Goal: Transaction & Acquisition: Purchase product/service

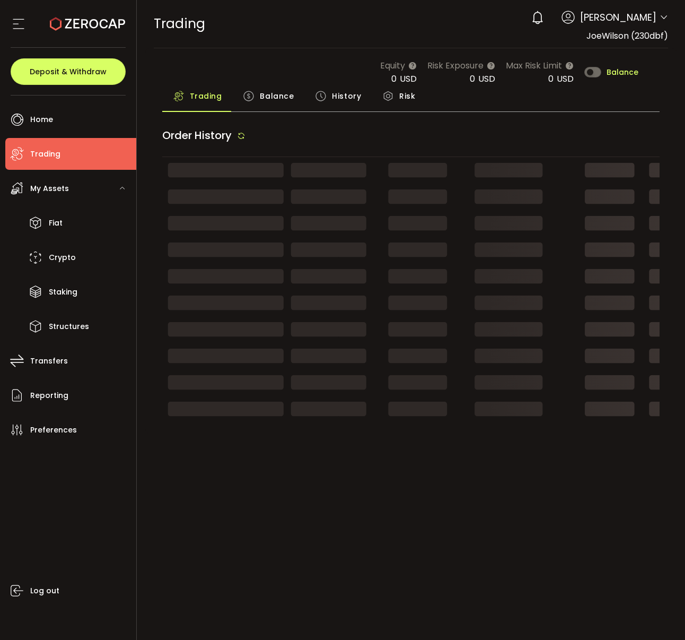
click at [64, 148] on li "Trading" at bounding box center [70, 154] width 131 height 32
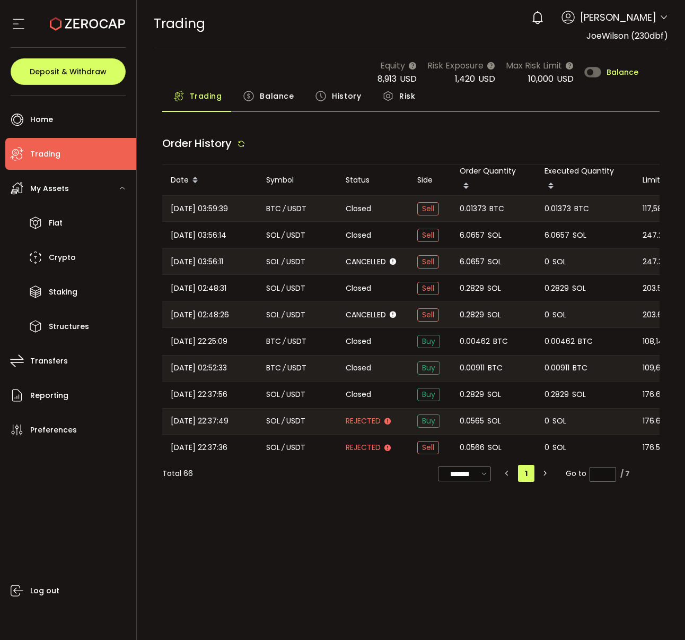
type input "***"
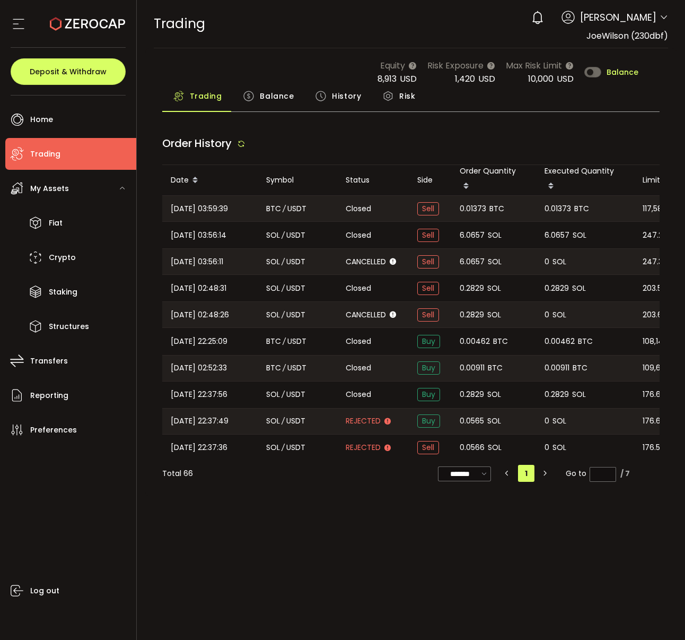
type input "***"
